Goal: Information Seeking & Learning: Learn about a topic

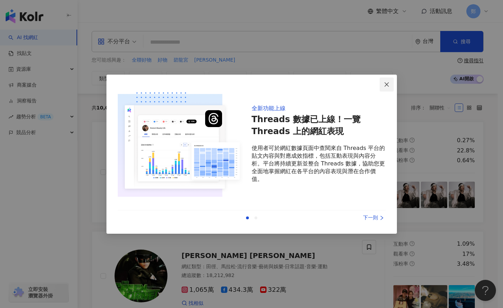
click at [388, 84] on icon "close" at bounding box center [387, 85] width 6 height 6
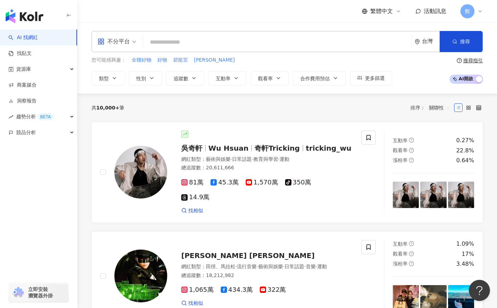
click at [309, 42] on input "search" at bounding box center [277, 42] width 263 height 13
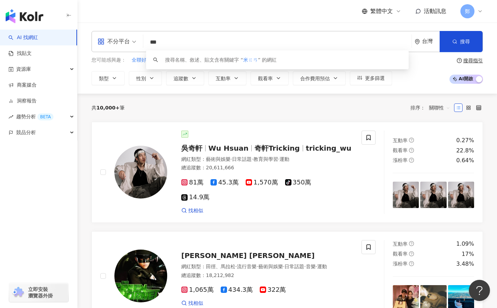
type input "**"
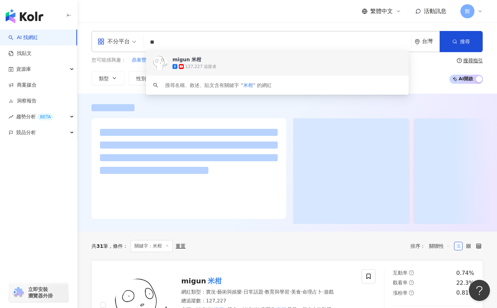
click at [234, 62] on span "migun 米柑" at bounding box center [289, 59] width 233 height 7
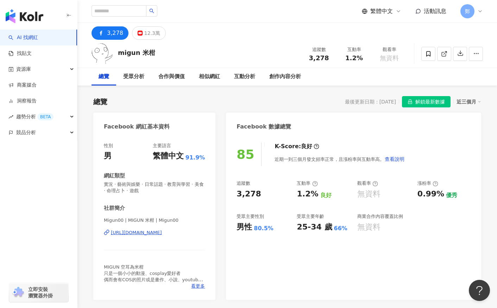
click at [162, 234] on div "[URL][DOMAIN_NAME]" at bounding box center [136, 233] width 51 height 6
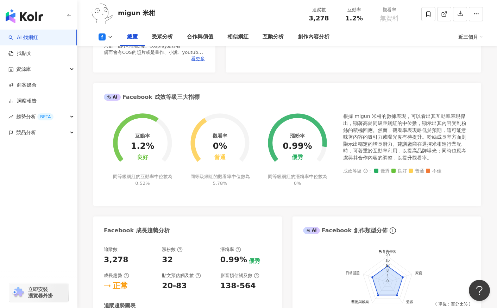
scroll to position [317, 0]
